Goal: Find specific page/section: Find specific page/section

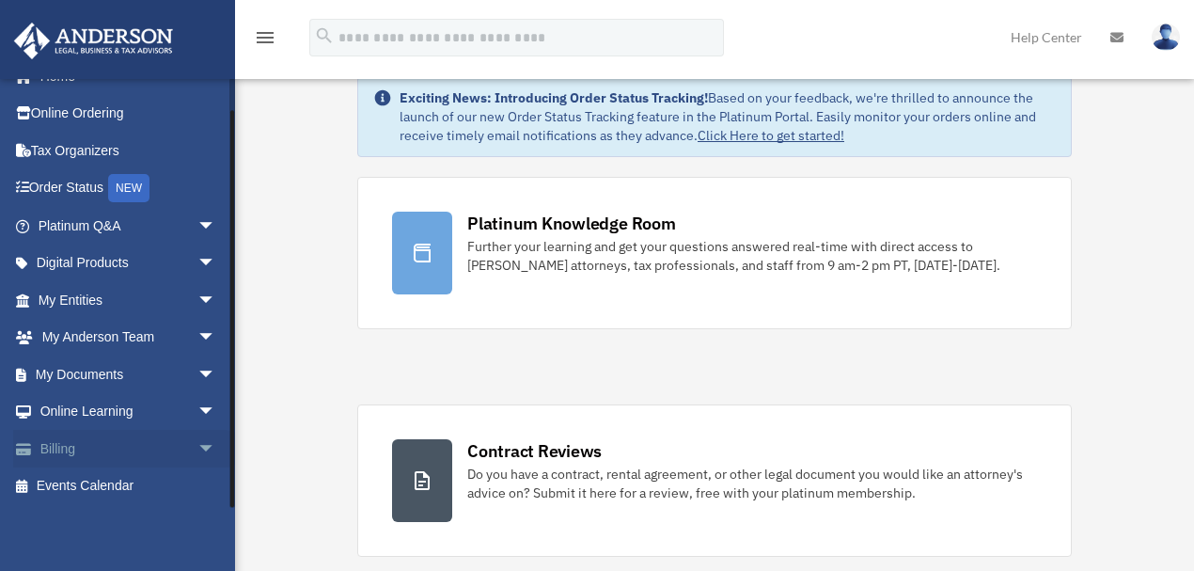
scroll to position [62, 0]
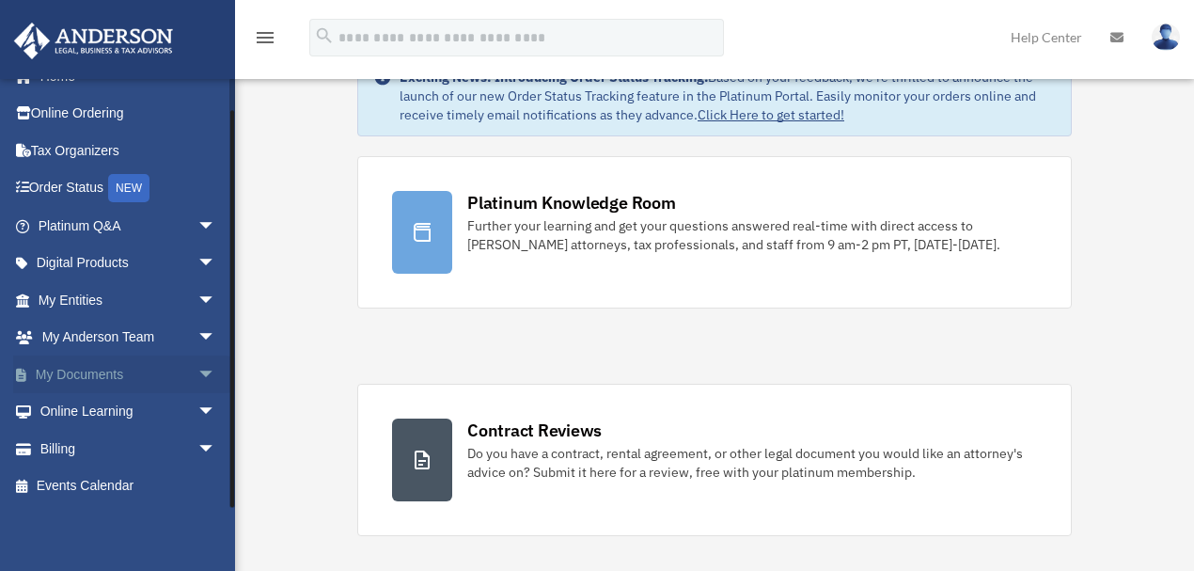
click at [197, 376] on span "arrow_drop_down" at bounding box center [216, 374] width 38 height 39
click at [88, 410] on link "Box" at bounding box center [135, 412] width 218 height 38
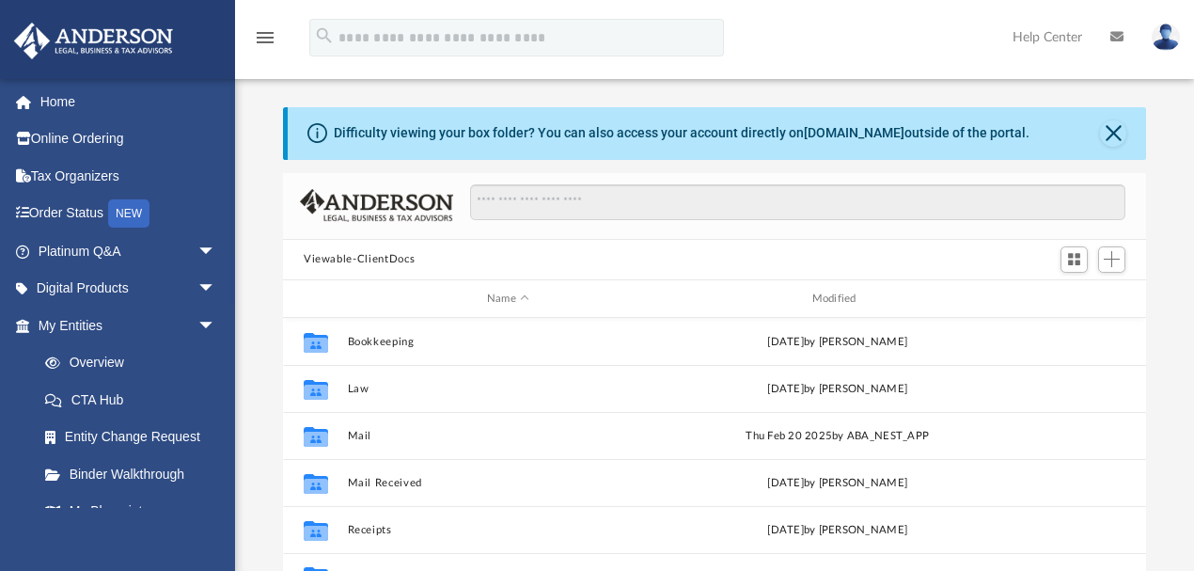
click at [393, 258] on button "Viewable-ClientDocs" at bounding box center [359, 259] width 111 height 17
click at [1114, 123] on button "Close" at bounding box center [1113, 133] width 26 height 26
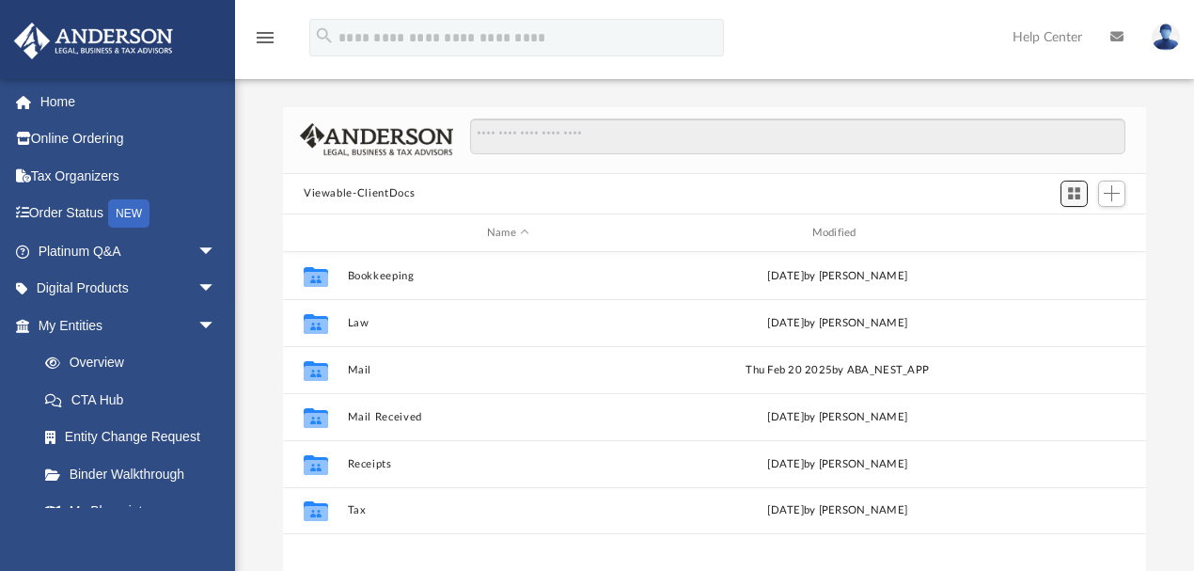
click at [1072, 192] on span "Switch to Grid View" at bounding box center [1074, 193] width 16 height 16
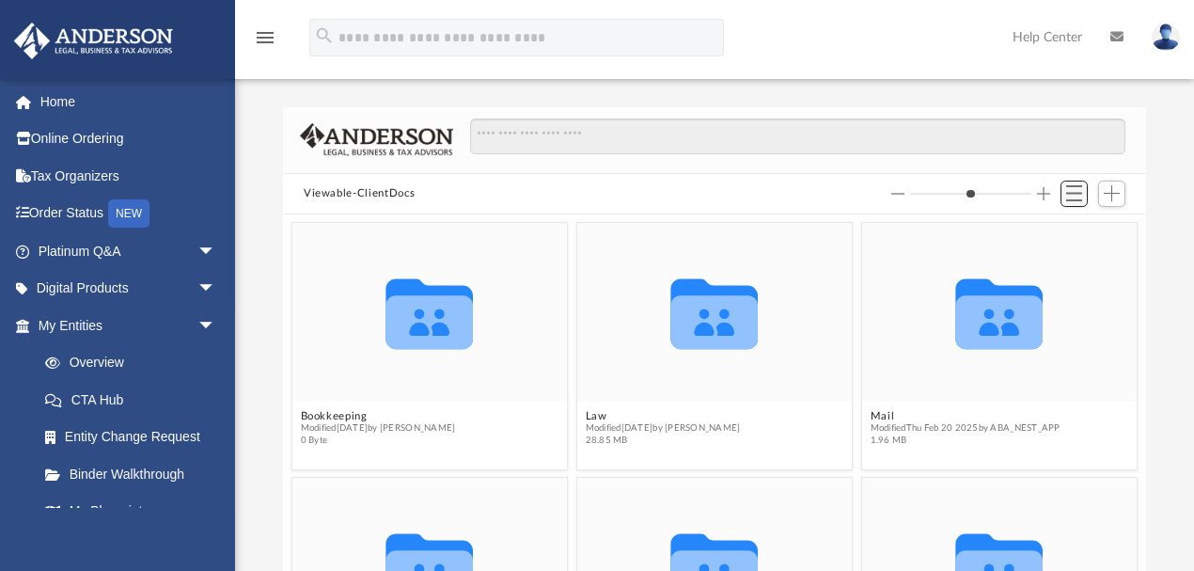
scroll to position [417, 853]
click at [375, 185] on button "Viewable-ClientDocs" at bounding box center [359, 193] width 111 height 17
click at [401, 193] on button "Viewable-ClientDocs" at bounding box center [359, 193] width 111 height 17
type input "*"
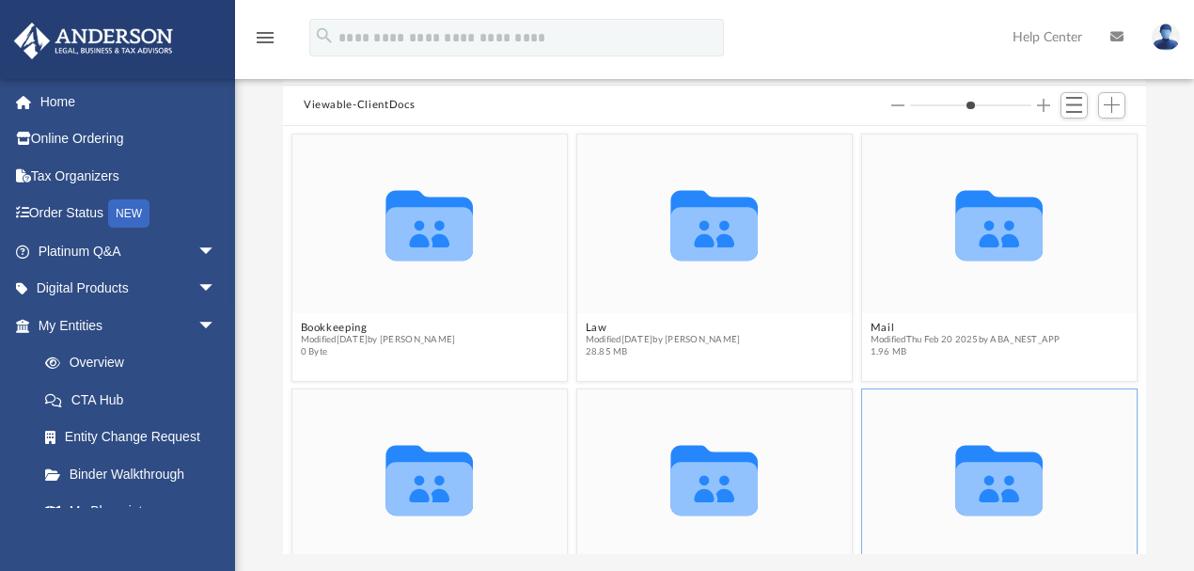
scroll to position [0, 0]
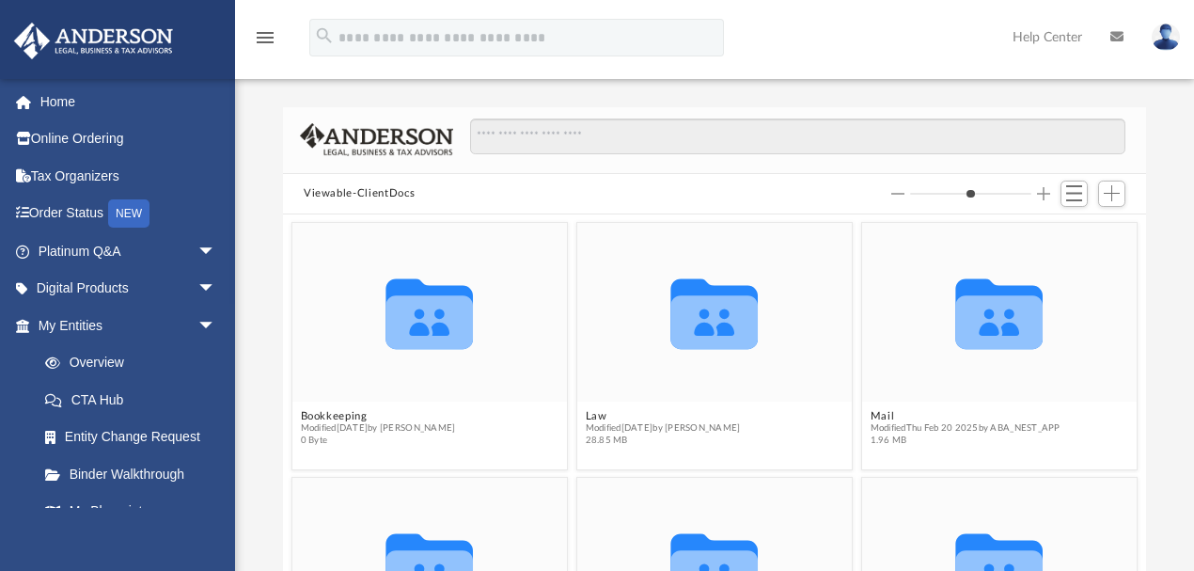
drag, startPoint x: 915, startPoint y: 192, endPoint x: 930, endPoint y: 195, distance: 15.3
click at [930, 195] on input "Column size" at bounding box center [970, 193] width 121 height 13
click at [895, 188] on button "Decrease column size" at bounding box center [897, 193] width 13 height 13
click at [1073, 200] on span "Switch to List View" at bounding box center [1074, 193] width 16 height 16
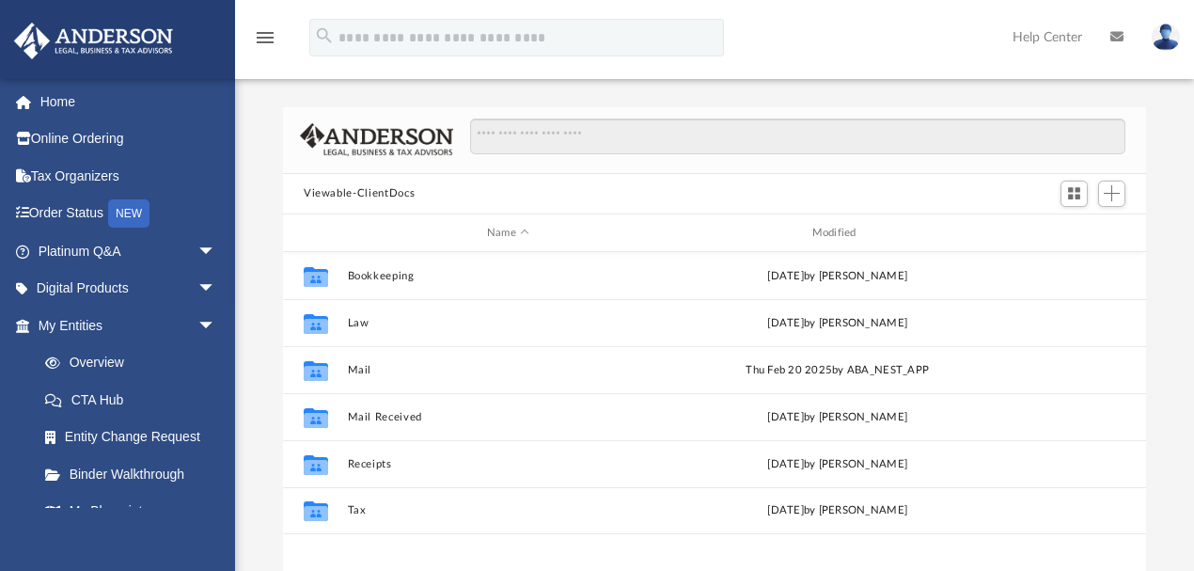
click at [1162, 41] on img at bounding box center [1165, 36] width 28 height 27
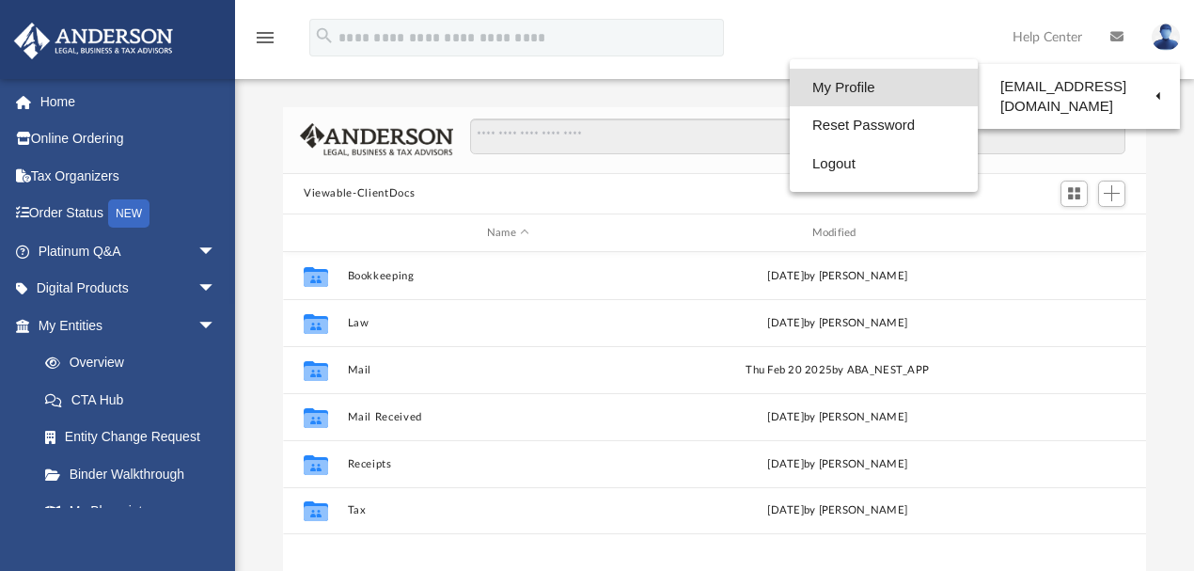
click at [852, 88] on link "My Profile" at bounding box center [884, 88] width 188 height 39
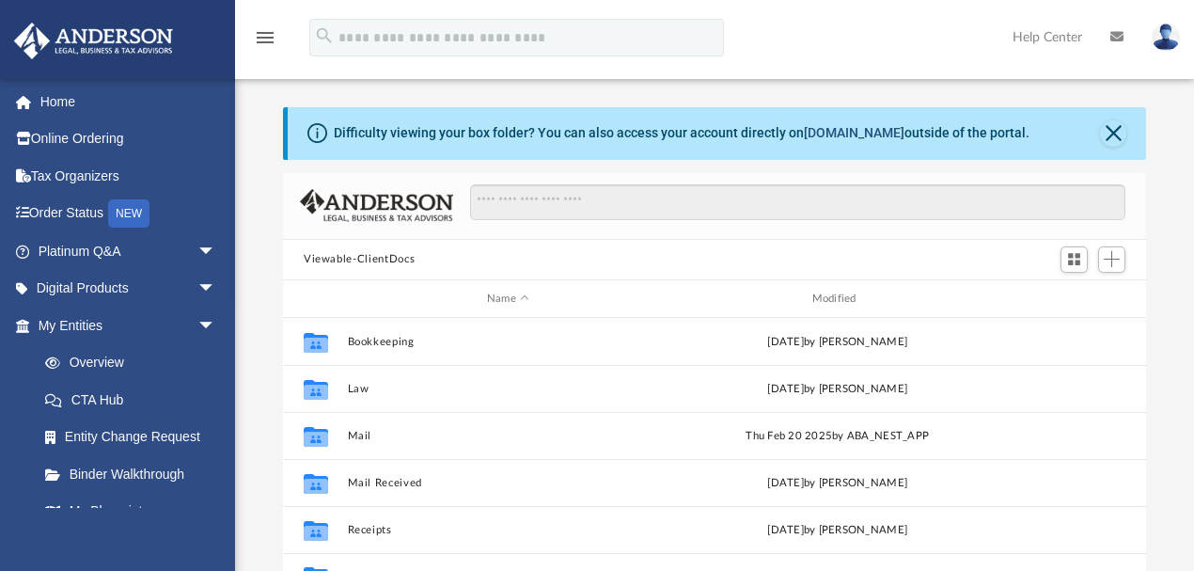
click at [836, 133] on link "box.com" at bounding box center [854, 132] width 101 height 15
click at [1165, 29] on img at bounding box center [1165, 36] width 28 height 27
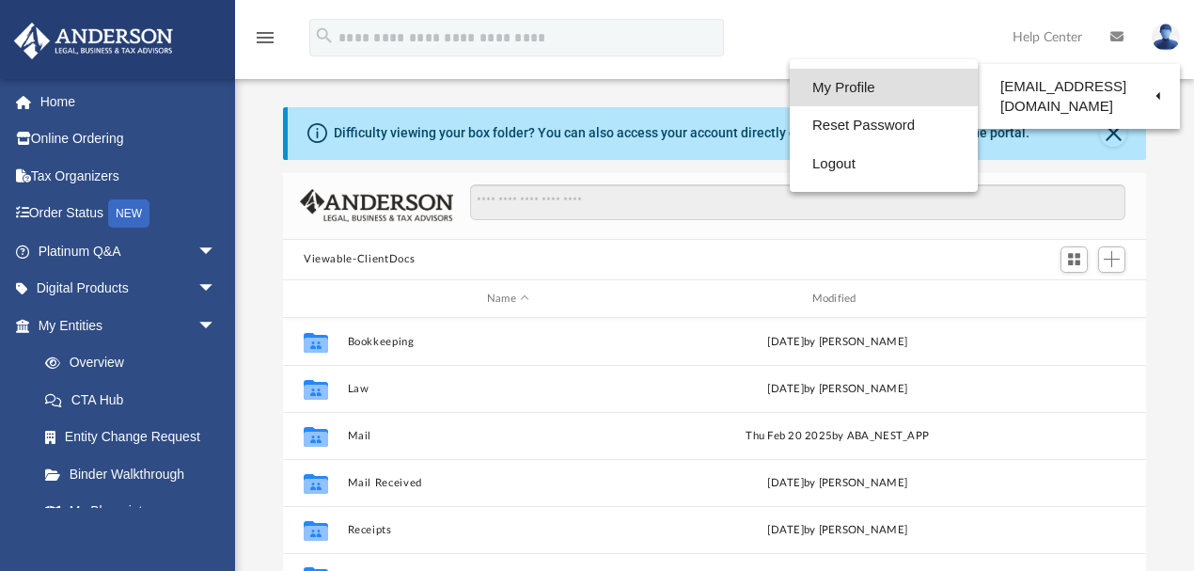
click at [902, 90] on link "My Profile" at bounding box center [884, 88] width 188 height 39
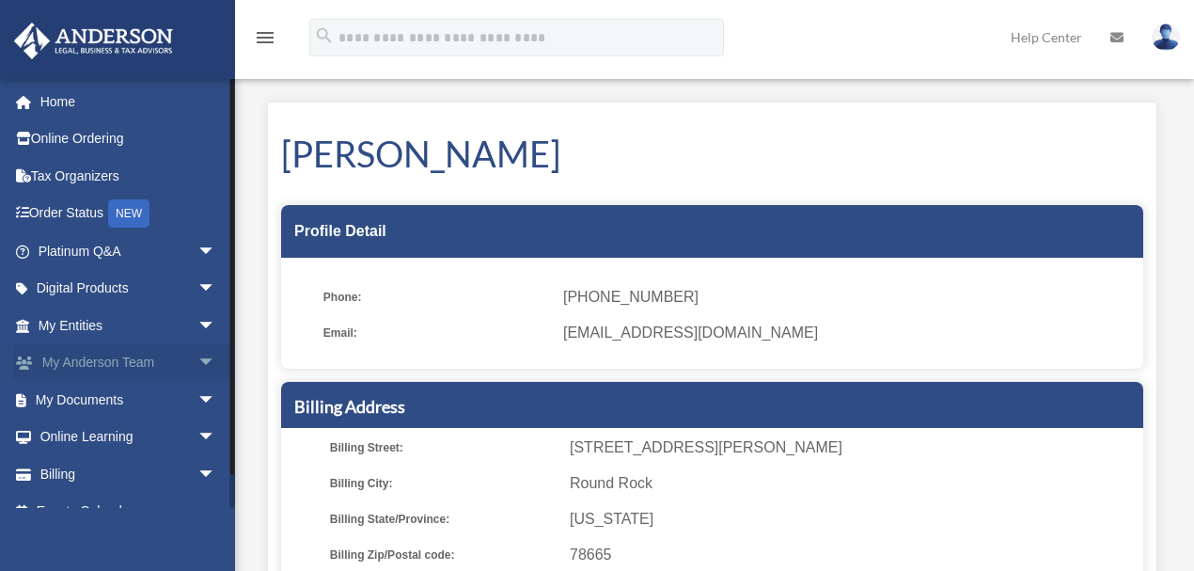
click at [201, 359] on span "arrow_drop_down" at bounding box center [216, 363] width 38 height 39
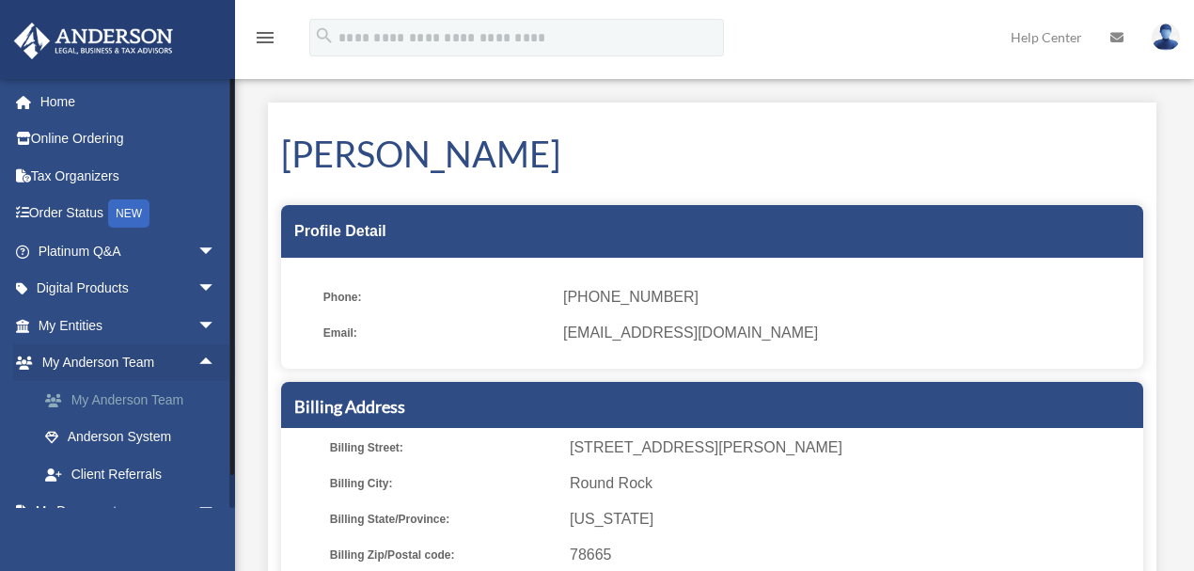
click at [160, 395] on link "My Anderson Team" at bounding box center [135, 400] width 218 height 38
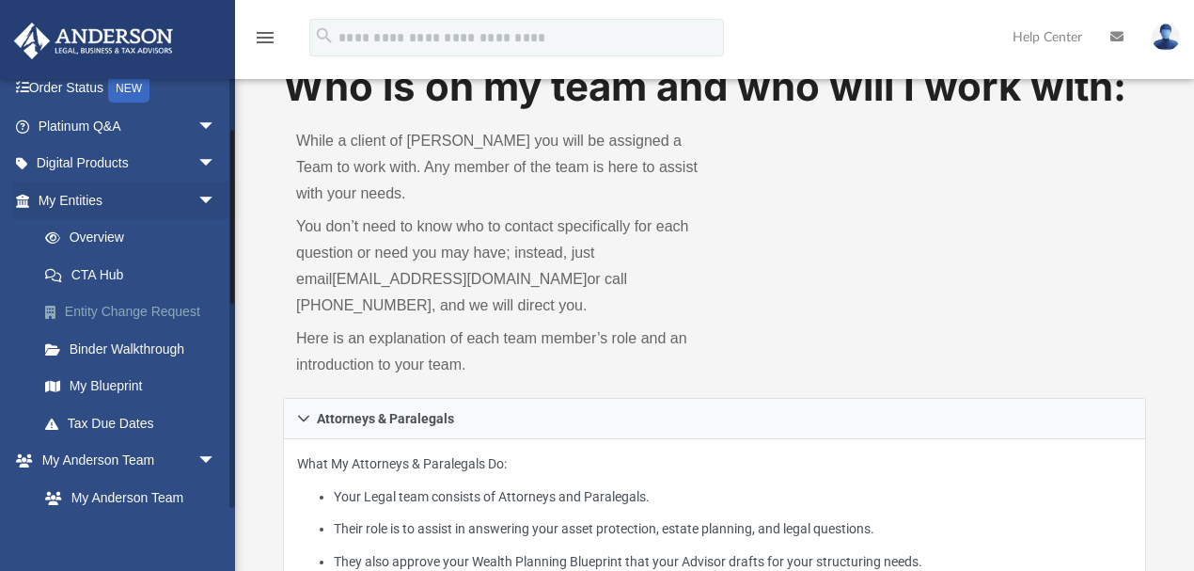
scroll to position [250, 0]
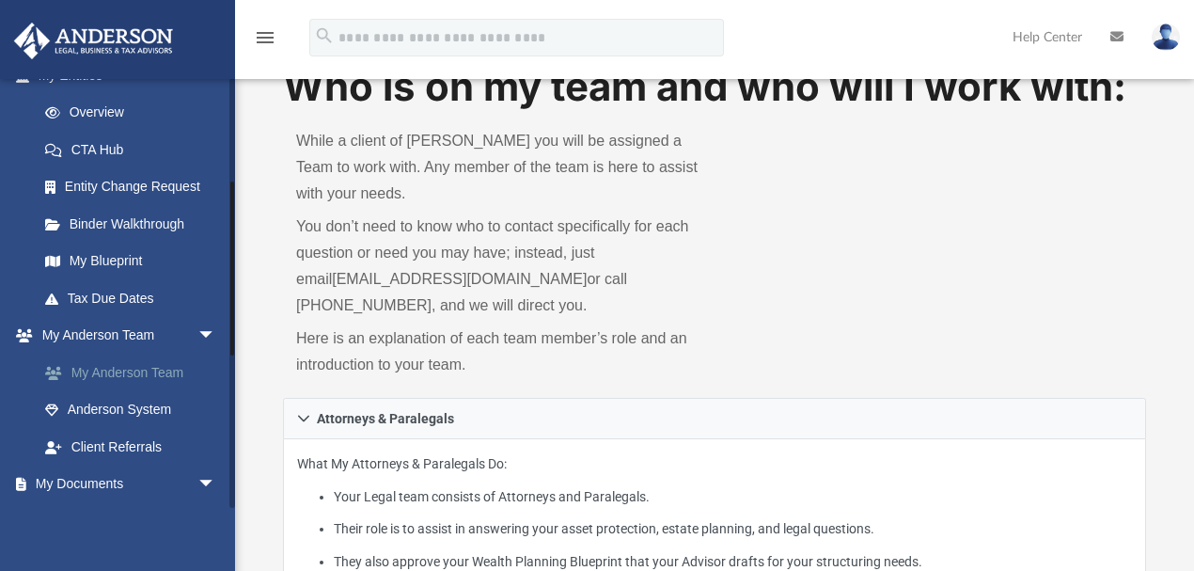
click at [164, 375] on link "My Anderson Team" at bounding box center [135, 372] width 218 height 38
click at [107, 370] on link "My Anderson Team" at bounding box center [135, 372] width 218 height 38
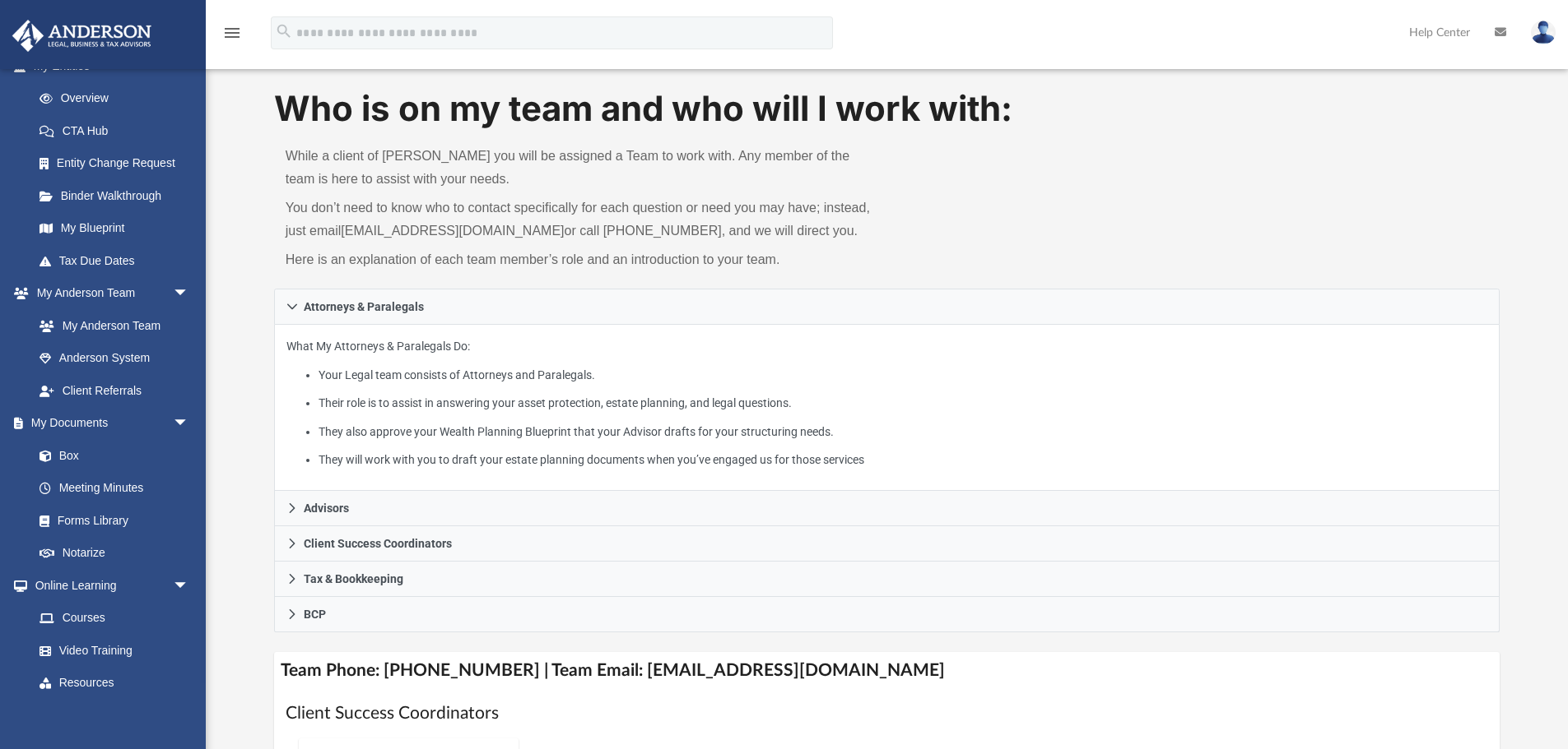
scroll to position [0, 0]
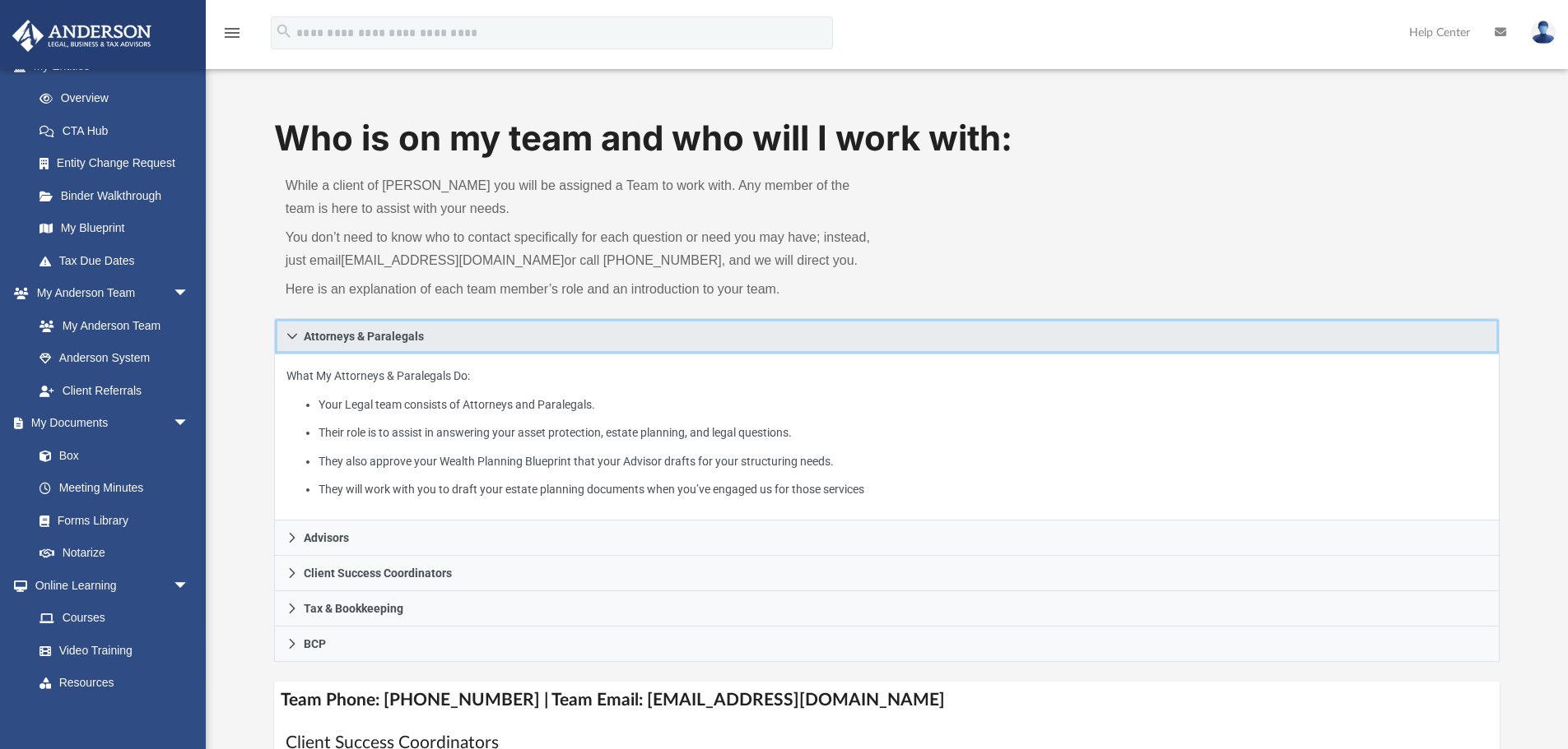
click at [294, 332] on icon at bounding box center [292, 336] width 11 height 11
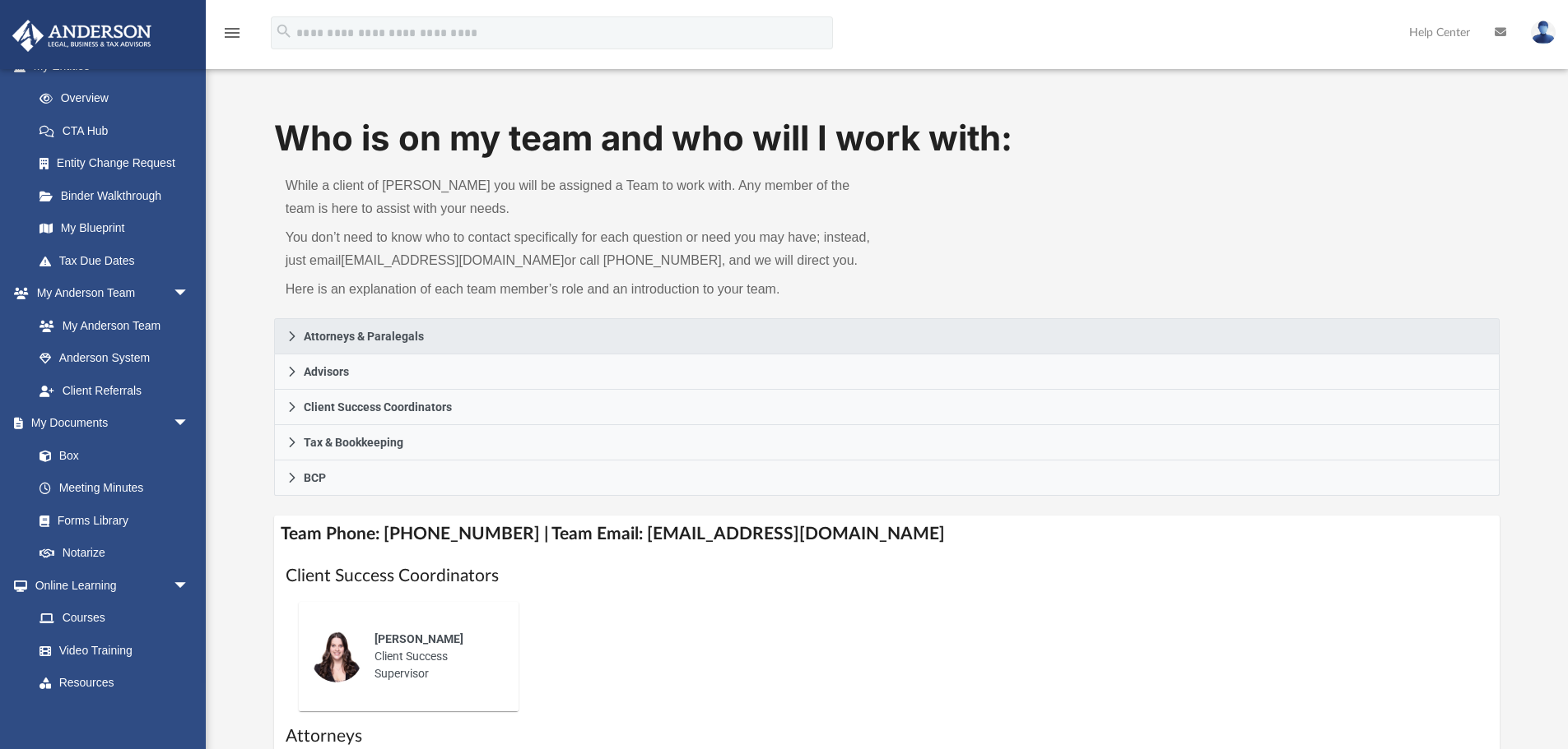
click at [1044, 34] on img at bounding box center [1543, 32] width 25 height 24
click at [1044, 77] on link "My Profile" at bounding box center [1296, 77] width 165 height 34
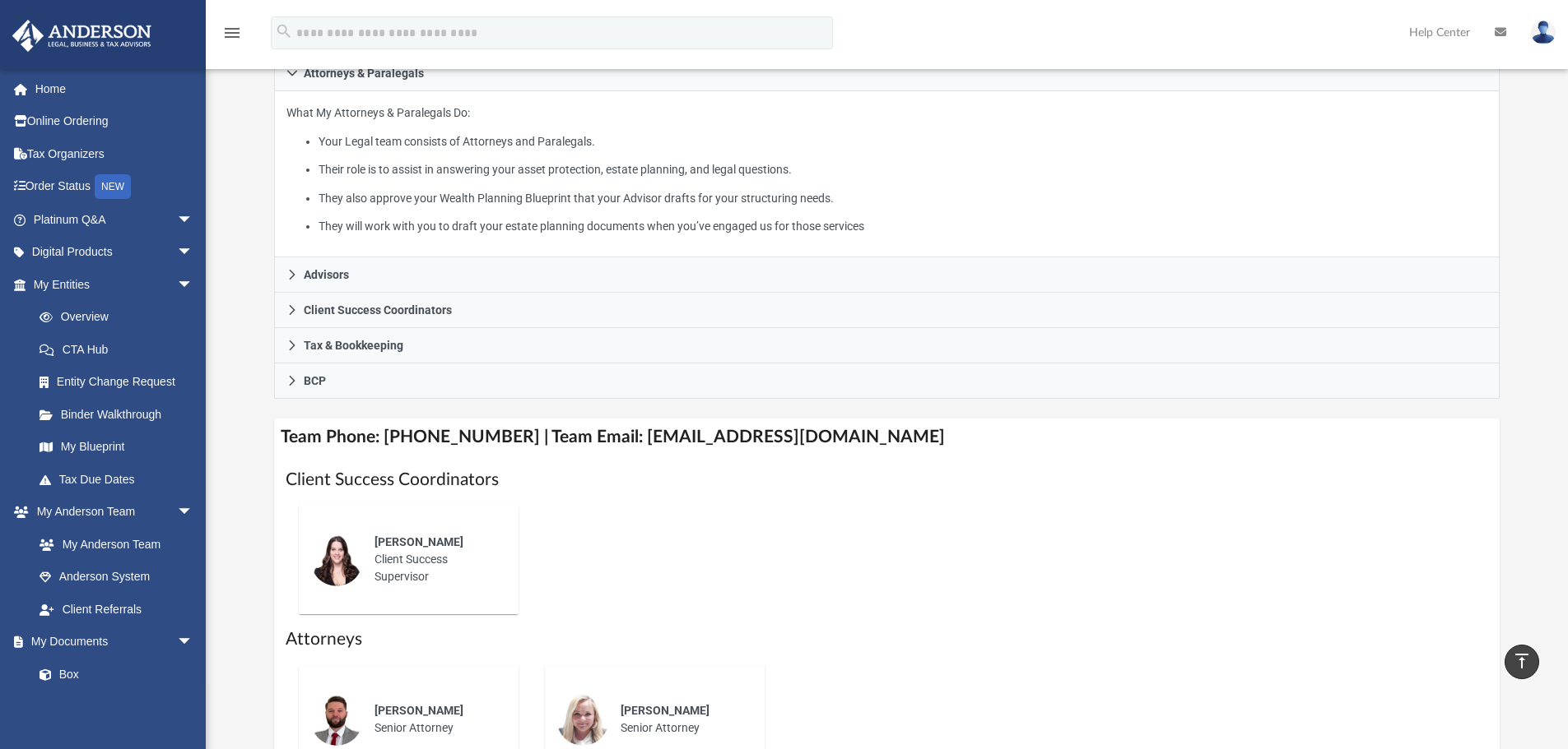
scroll to position [247, 0]
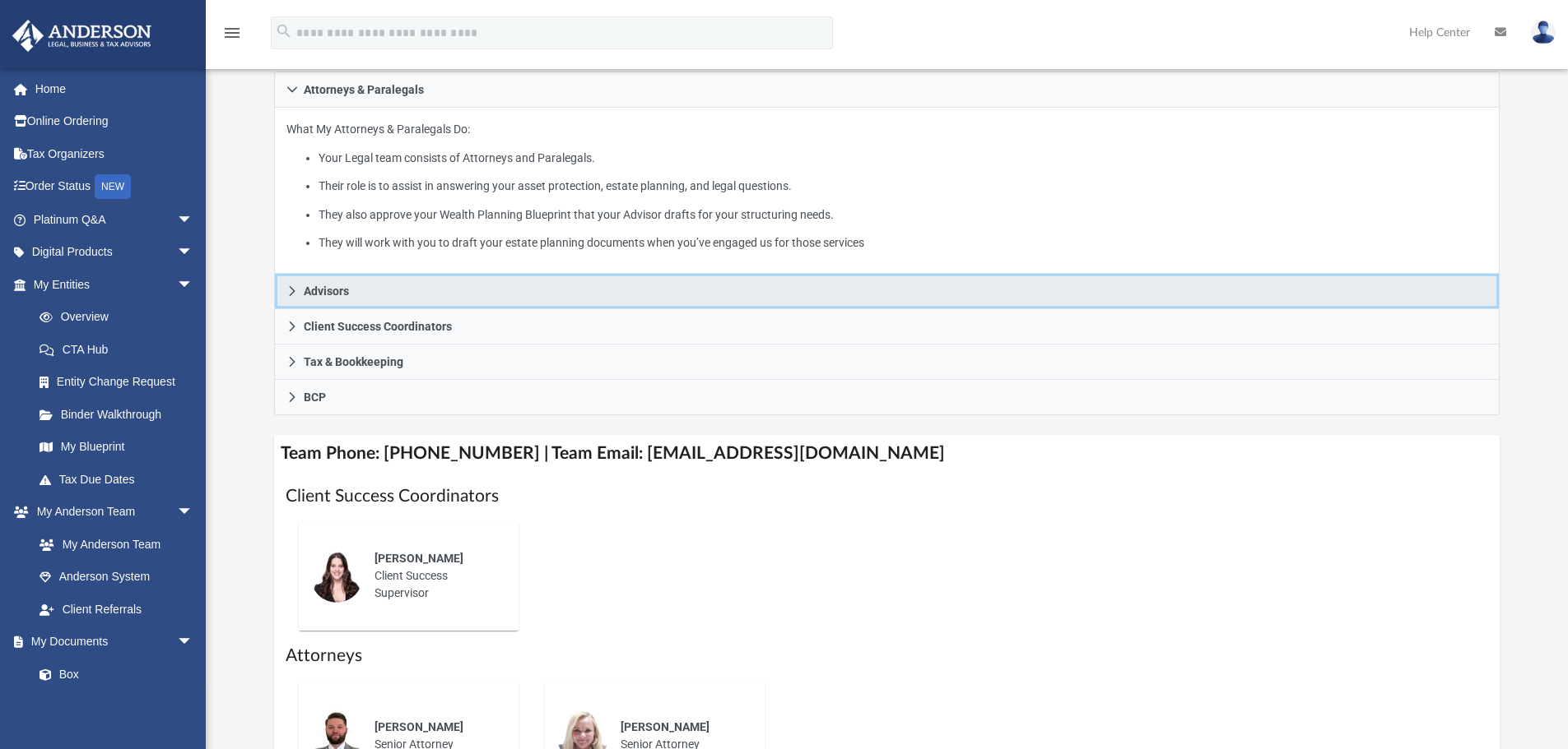
click at [297, 289] on icon at bounding box center [292, 290] width 11 height 11
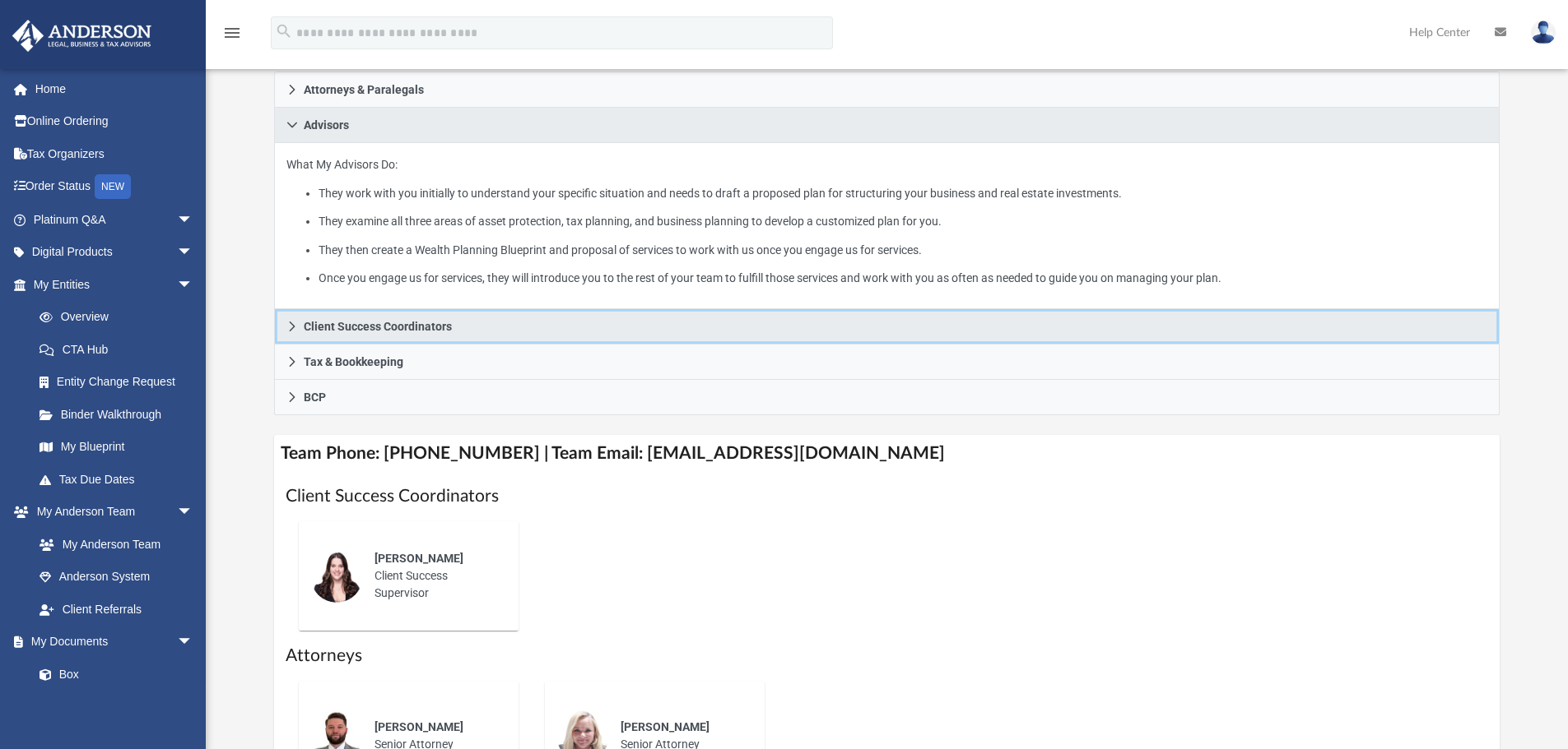
click at [304, 322] on span "Client Success Coordinators" at bounding box center [377, 326] width 148 height 11
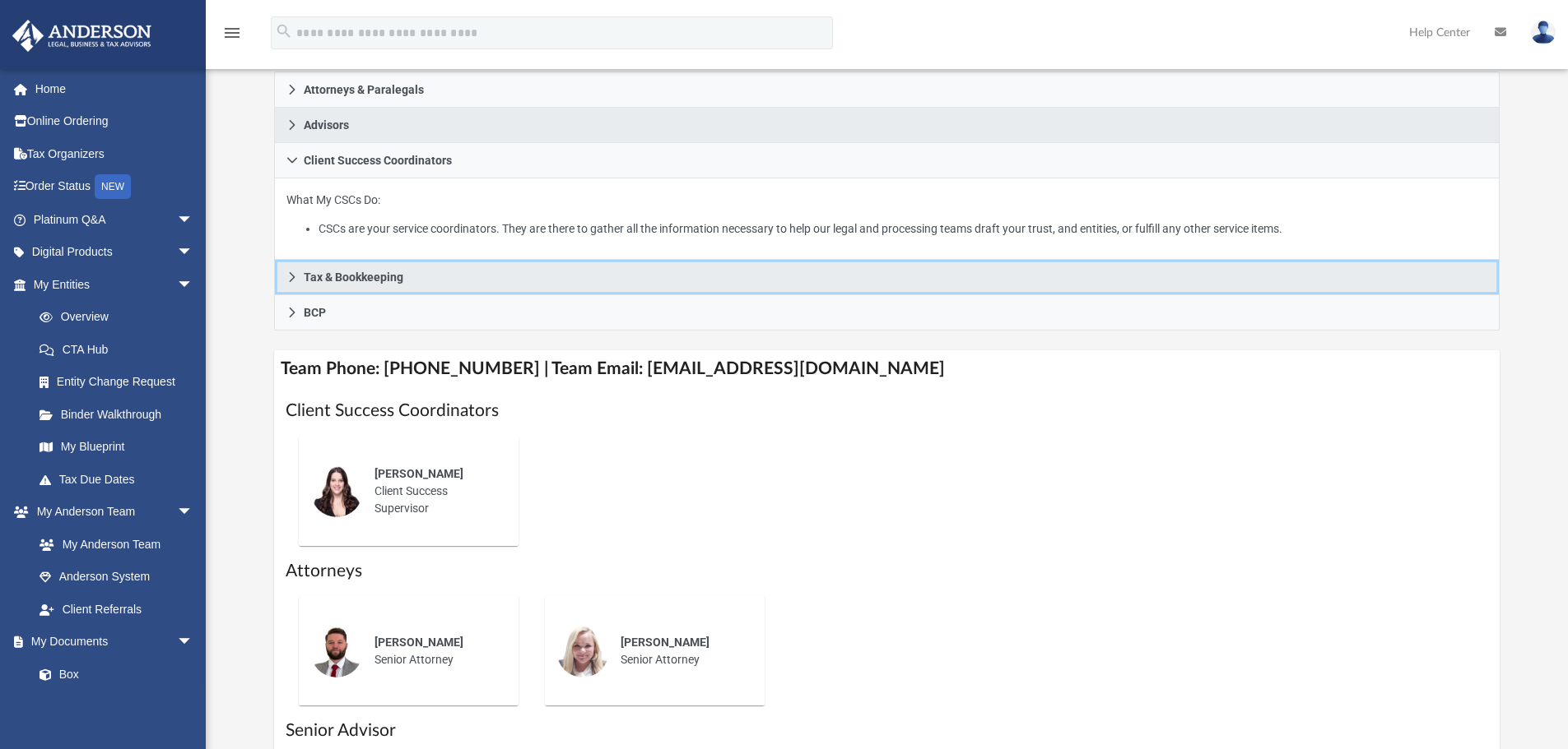
click at [306, 271] on span "Tax & Bookkeeping" at bounding box center [354, 276] width 100 height 11
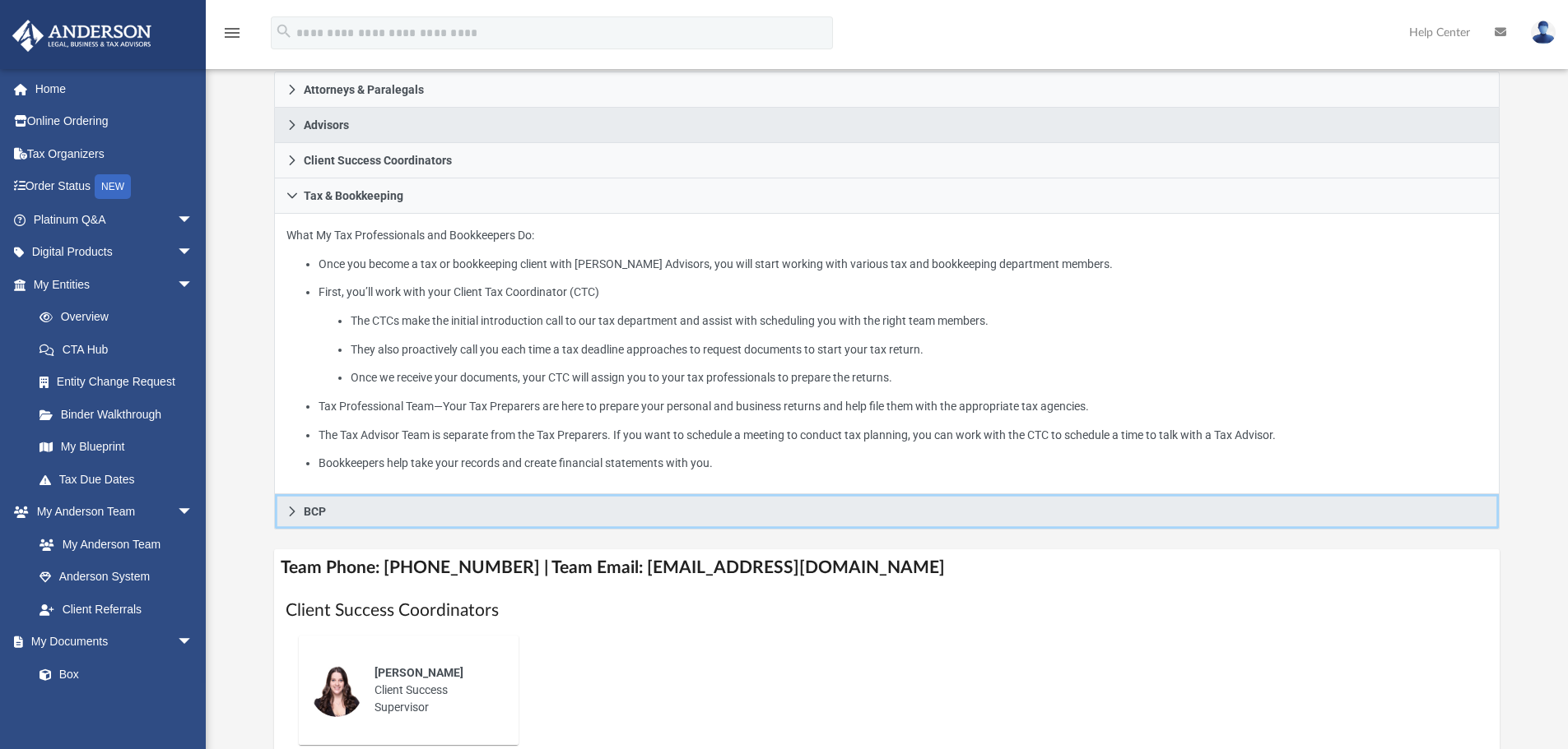
click at [299, 514] on link "BCP" at bounding box center [887, 512] width 1226 height 35
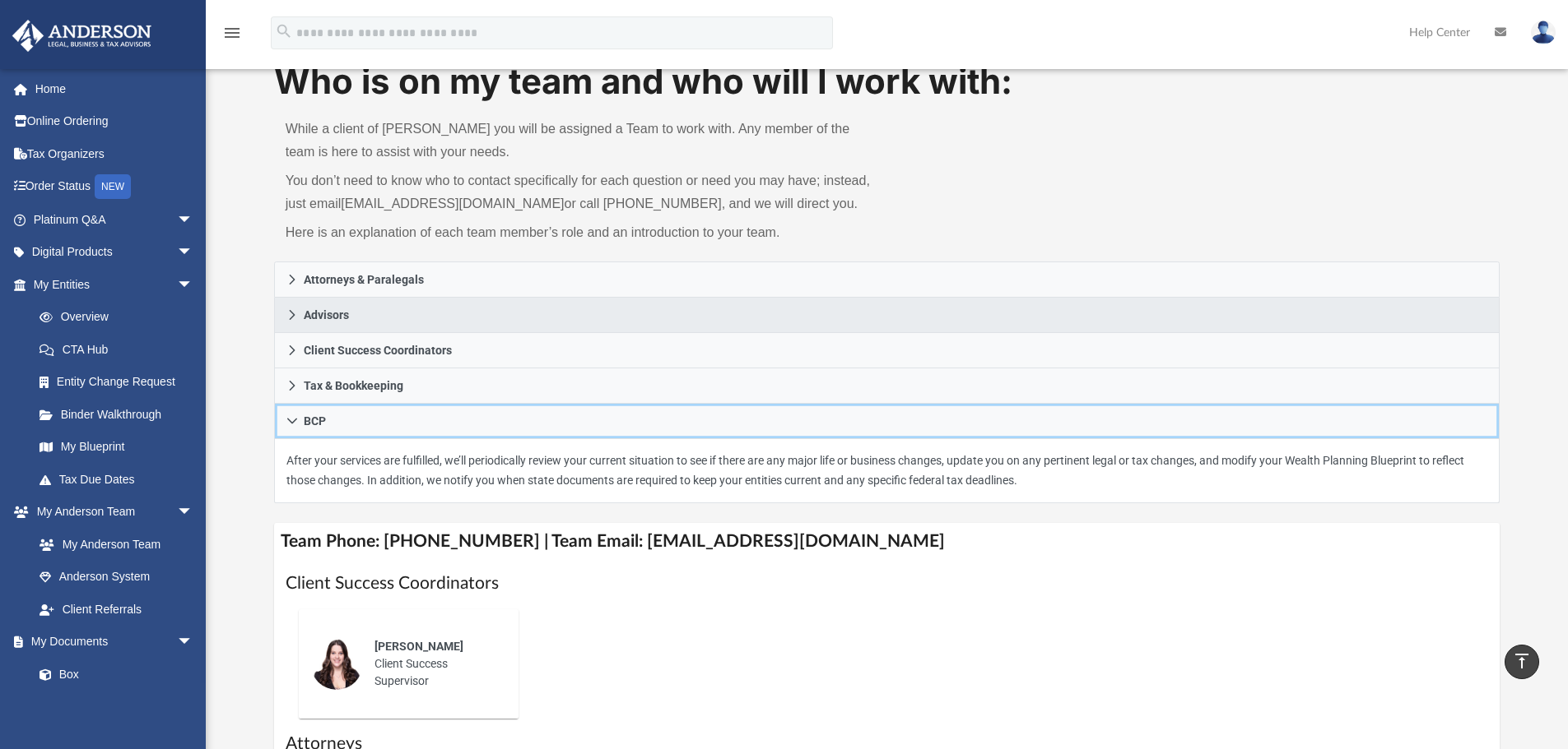
scroll to position [0, 0]
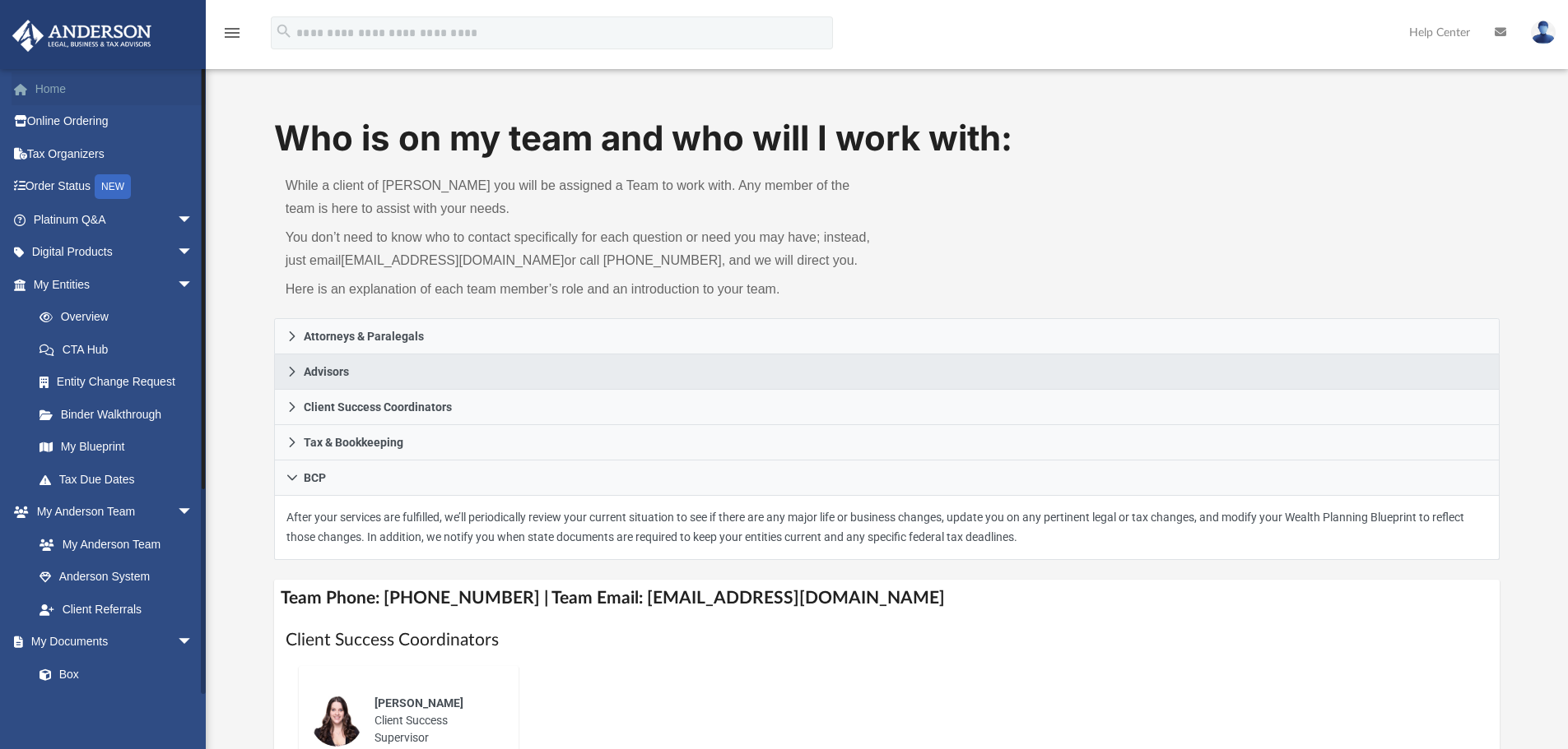
click at [103, 80] on link "Home" at bounding box center [115, 89] width 207 height 33
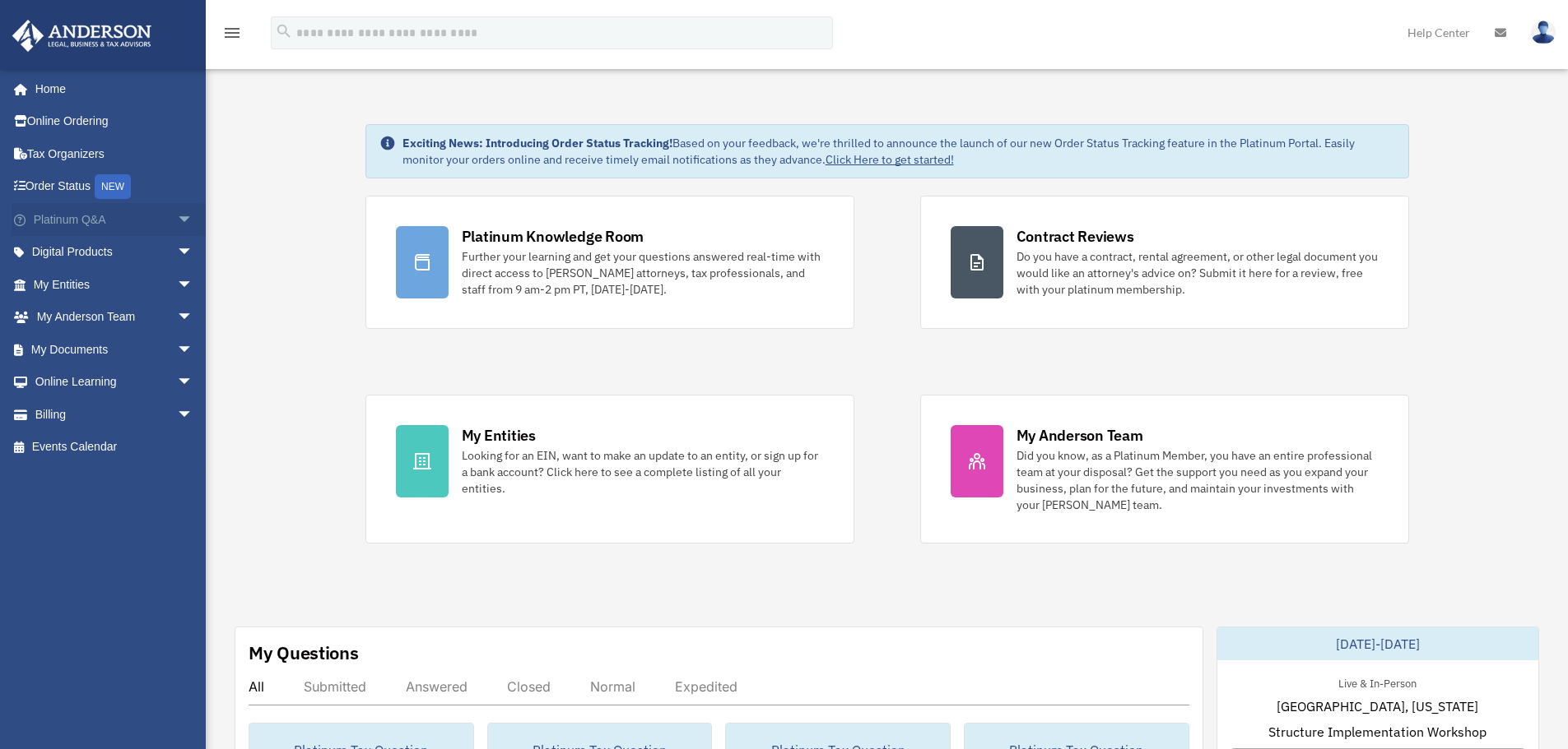
click at [180, 218] on span "arrow_drop_down" at bounding box center [193, 220] width 33 height 34
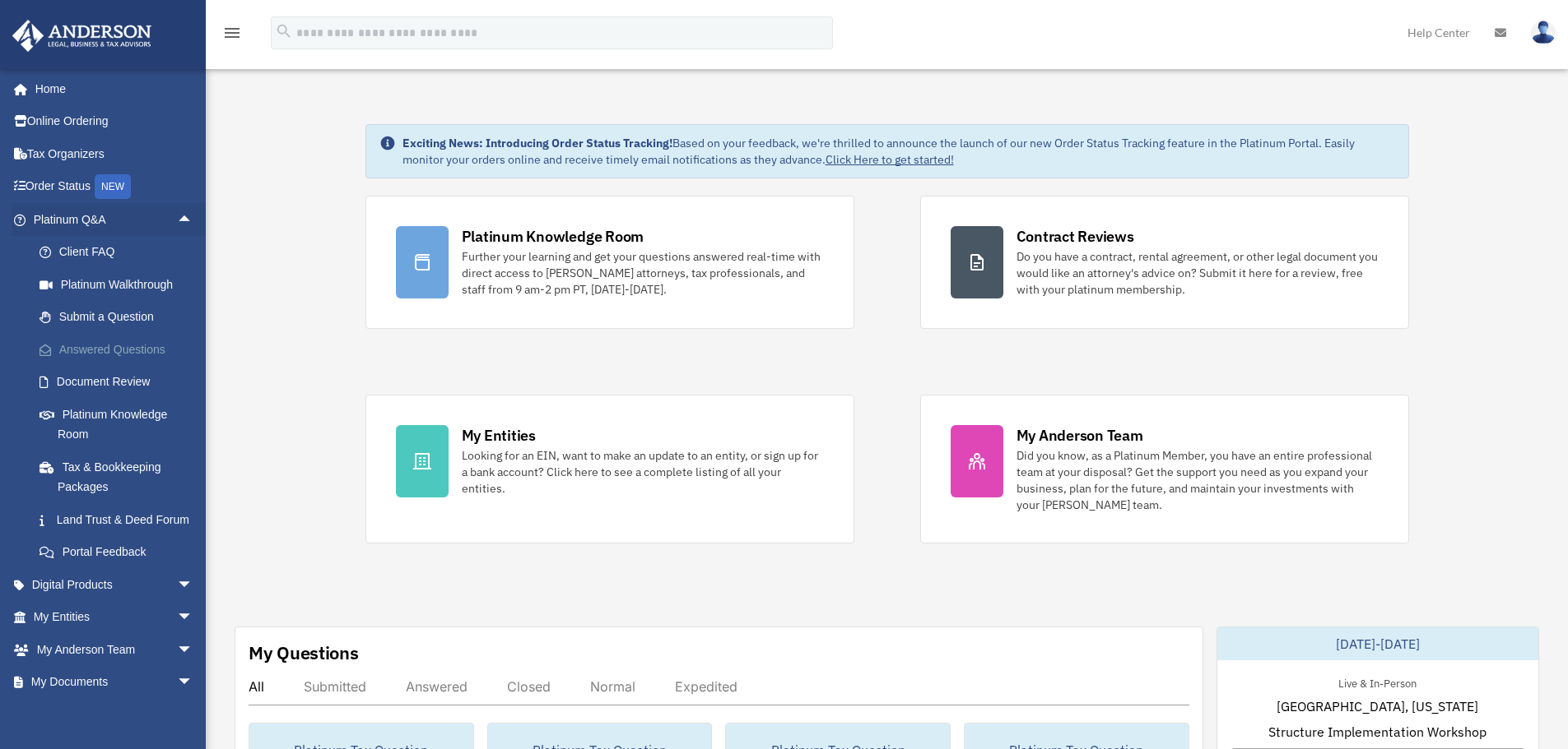
click at [150, 349] on link "Answered Questions" at bounding box center [120, 350] width 195 height 33
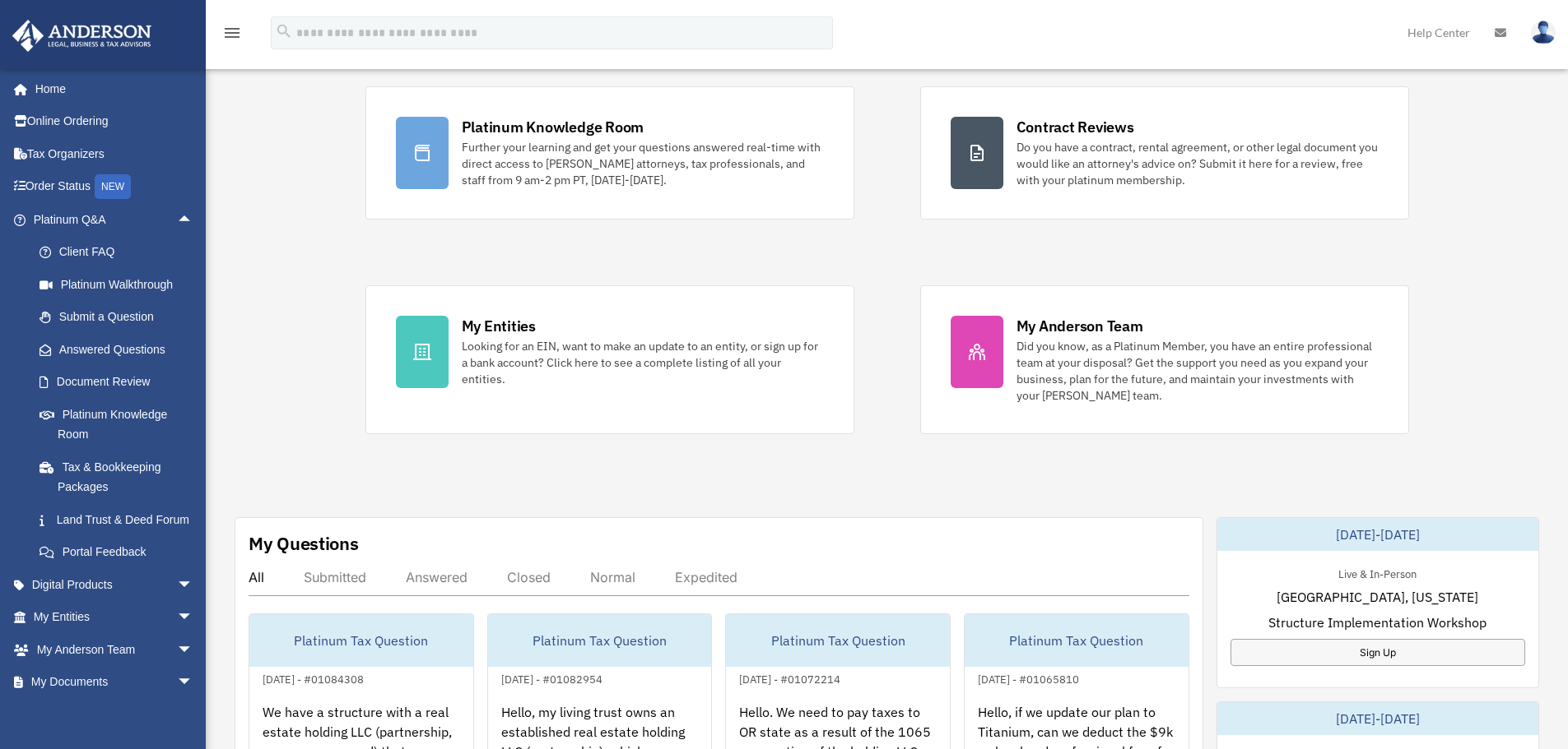
scroll to position [329, 0]
